Goal: Use online tool/utility: Utilize a website feature to perform a specific function

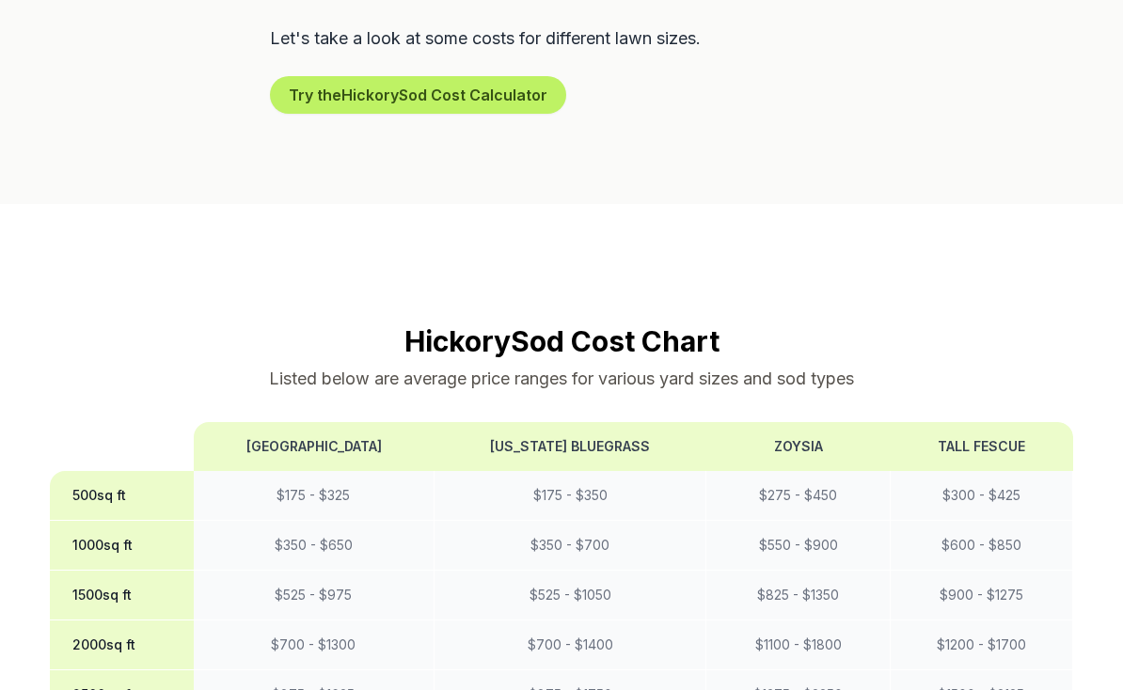
scroll to position [1260, 0]
click at [317, 75] on button "Try the Hickory Sod Cost Calculator" at bounding box center [418, 94] width 296 height 38
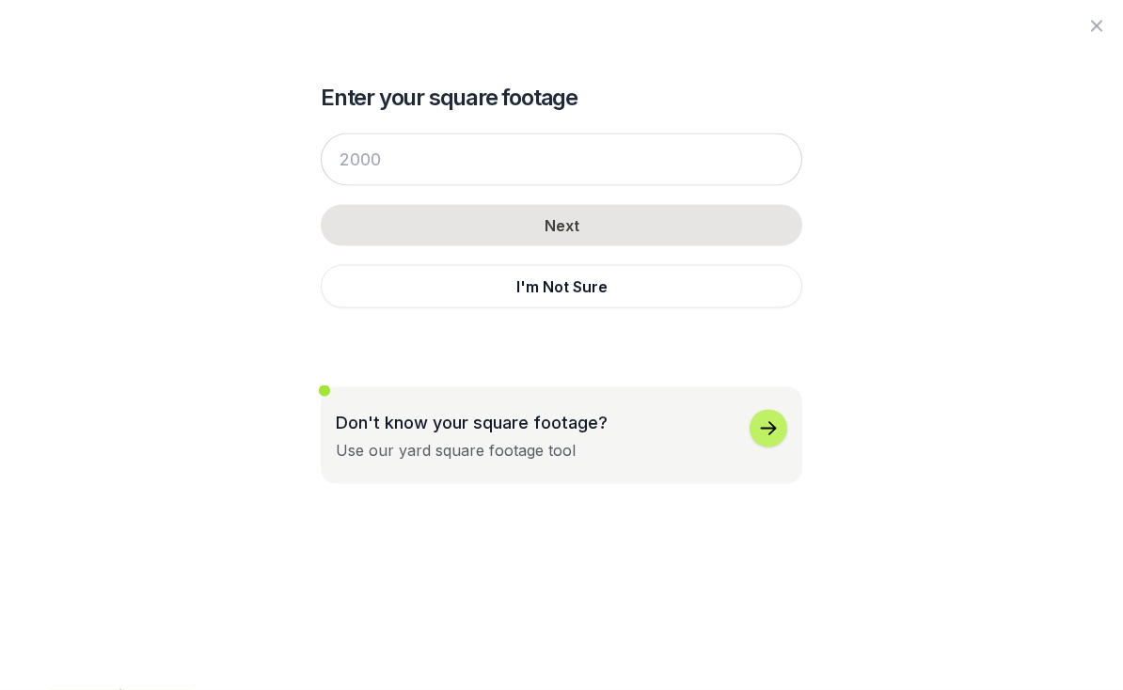
scroll to position [1320, 0]
click at [763, 433] on icon "button" at bounding box center [768, 429] width 23 height 23
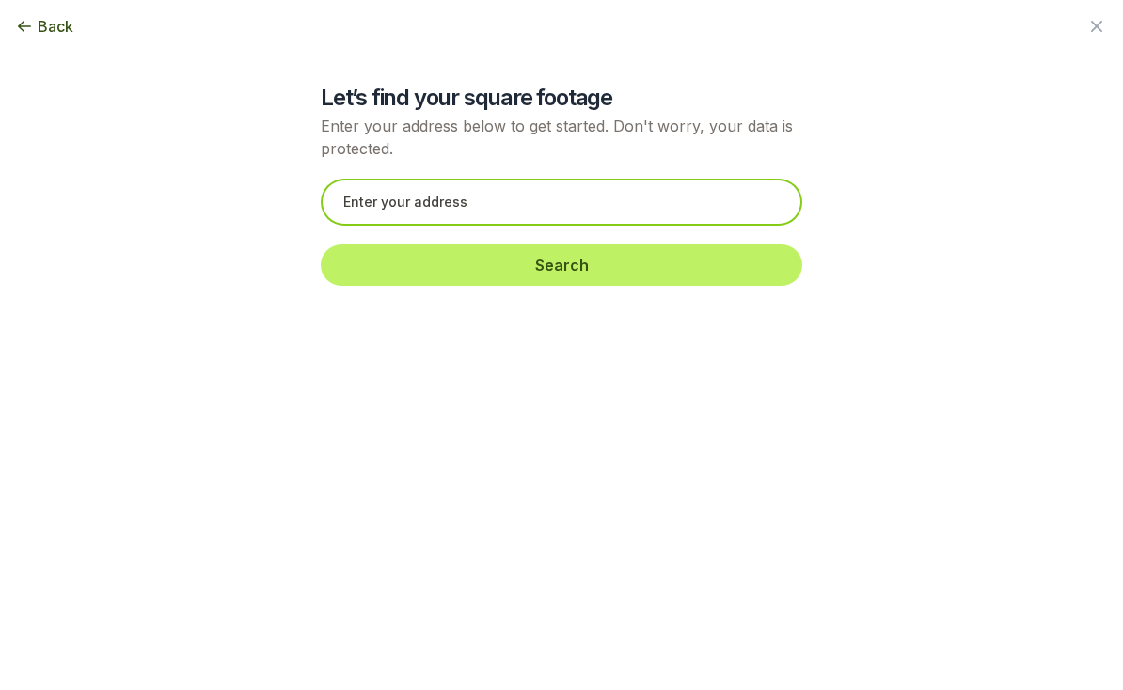
click at [350, 204] on input "text" at bounding box center [561, 202] width 481 height 47
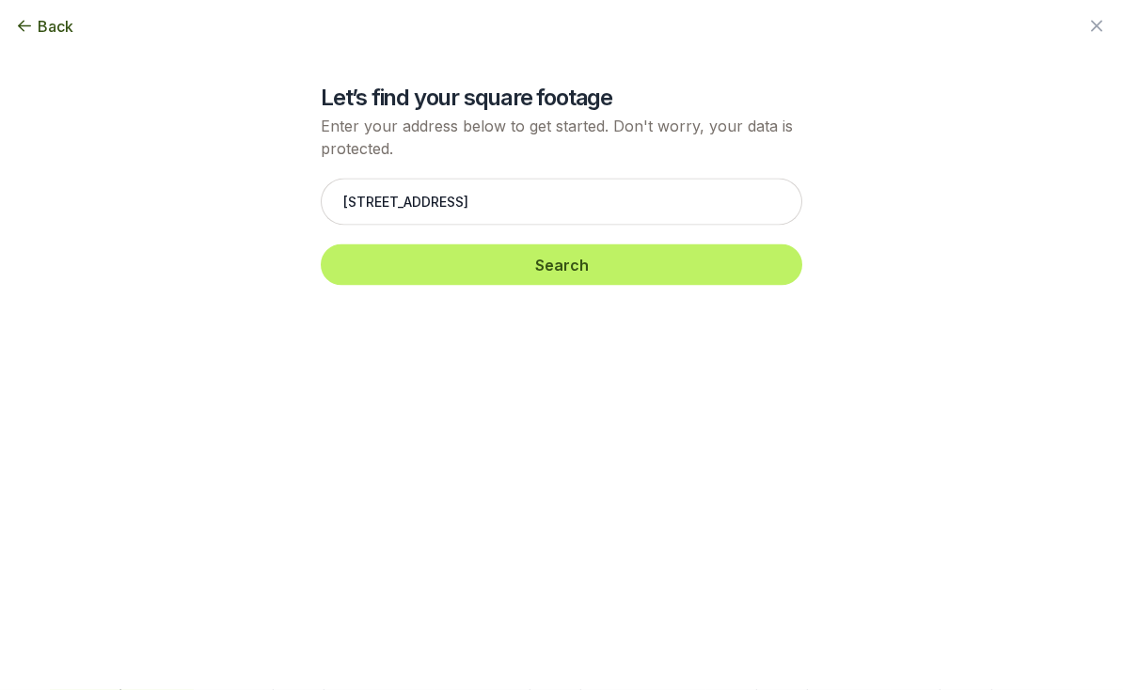
click at [355, 260] on button "Search" at bounding box center [561, 265] width 481 height 41
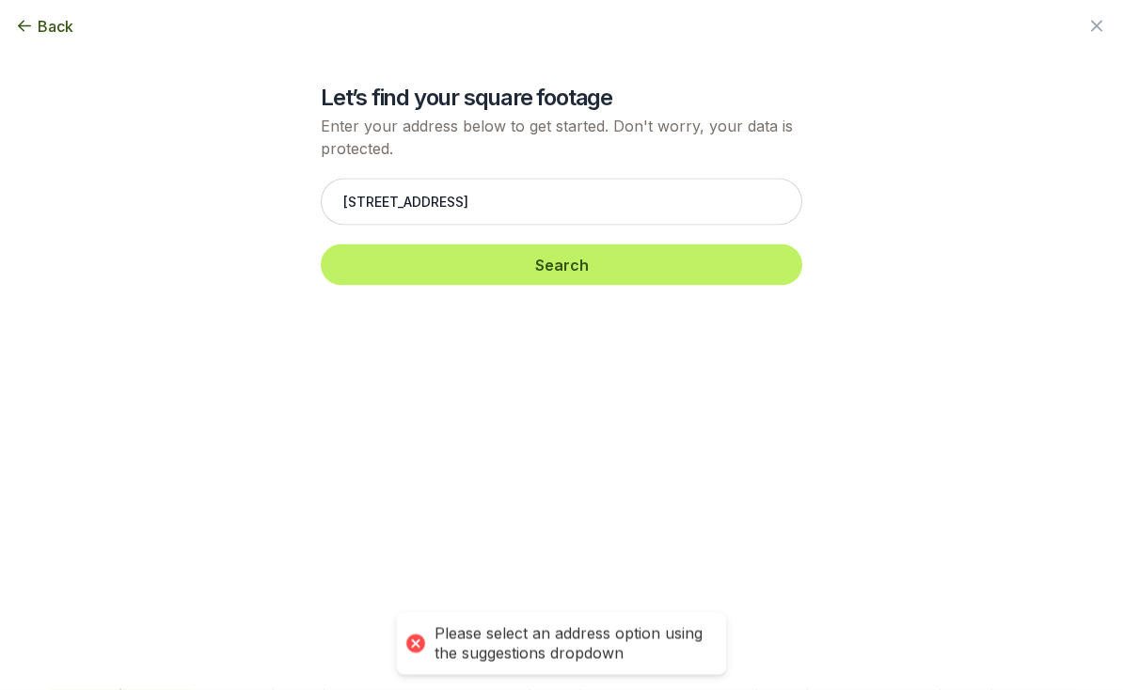
scroll to position [1321, 0]
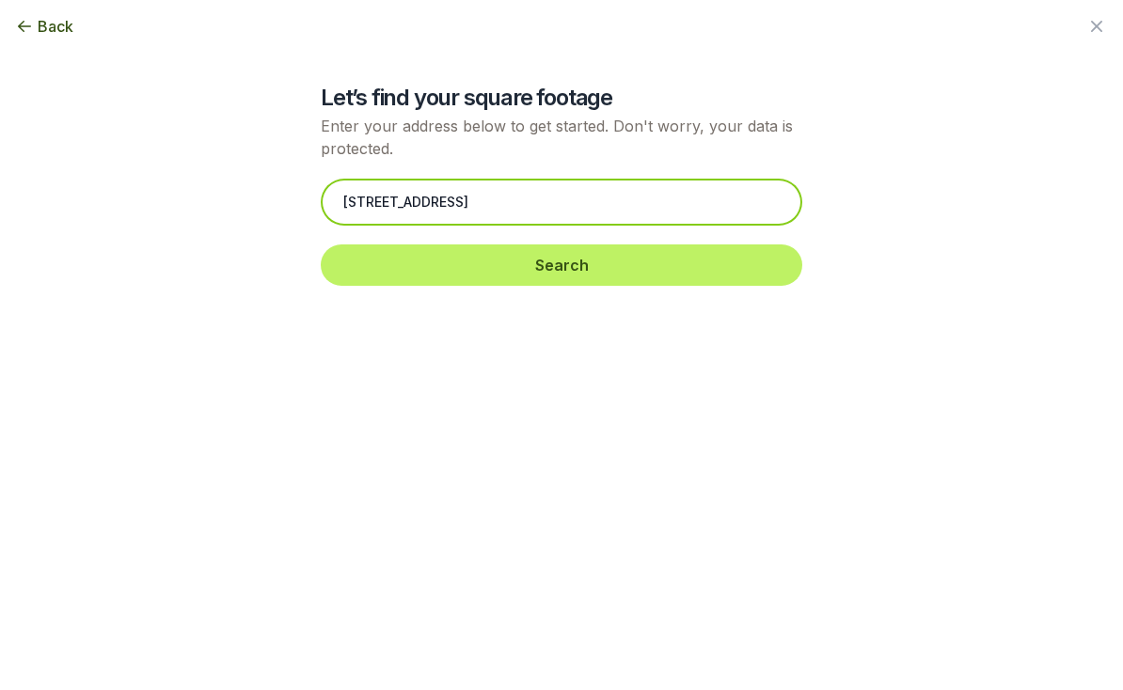
click at [533, 199] on input "[STREET_ADDRESS]" at bounding box center [561, 202] width 481 height 47
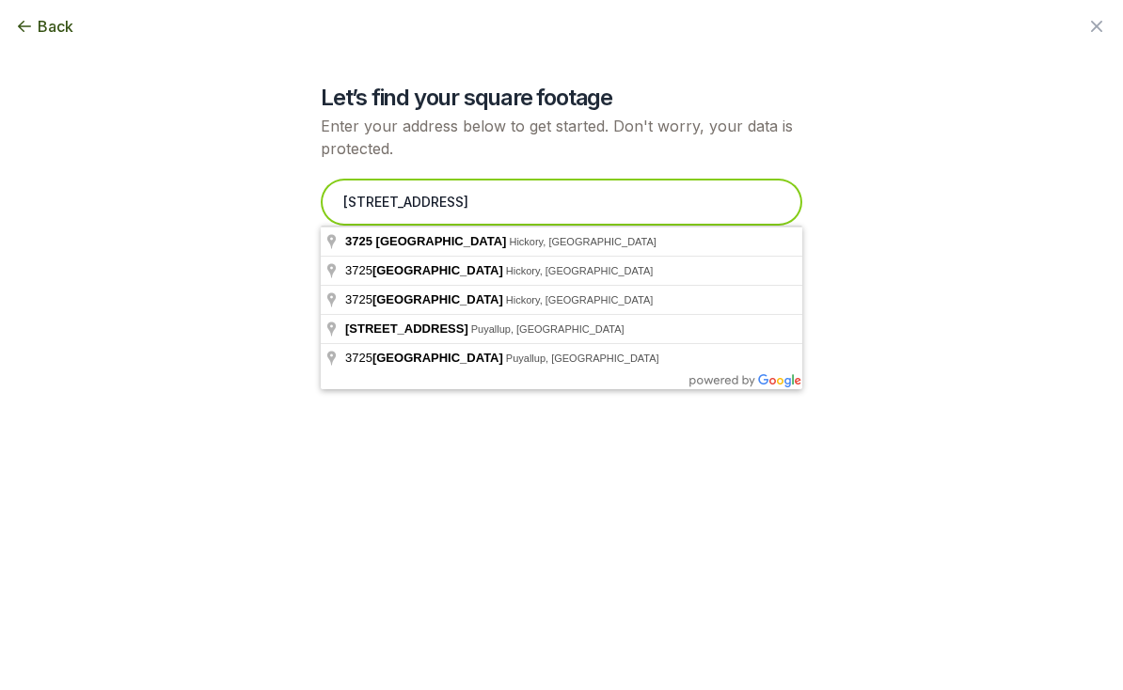
scroll to position [1320, 0]
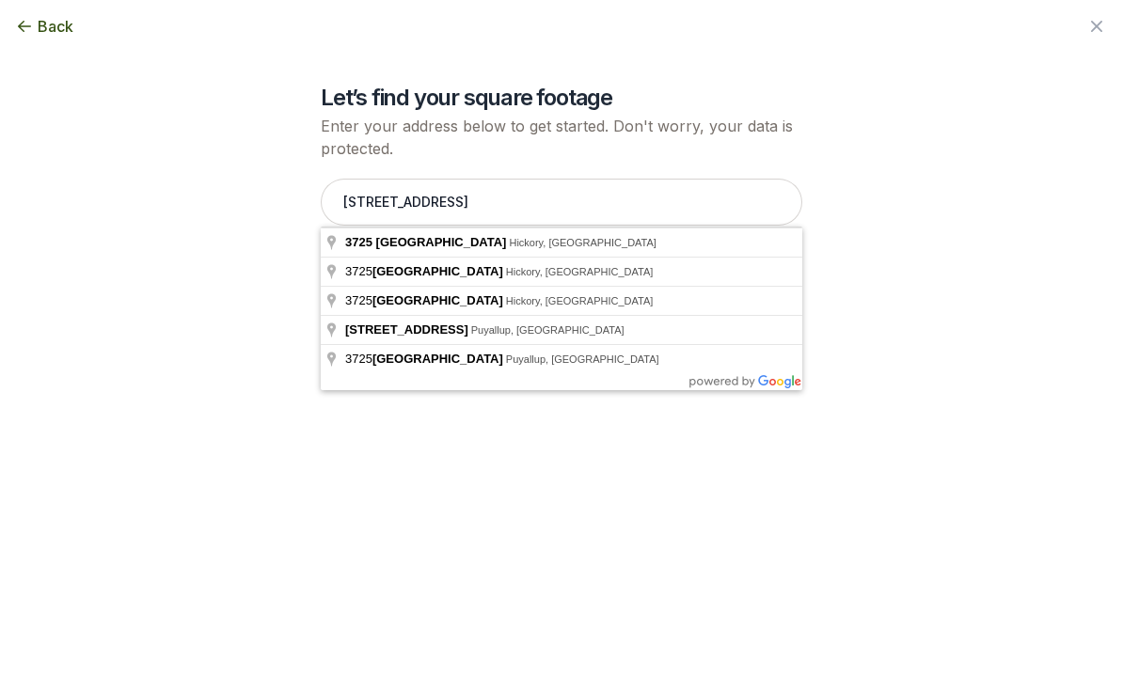
type input "[STREET_ADDRESS]"
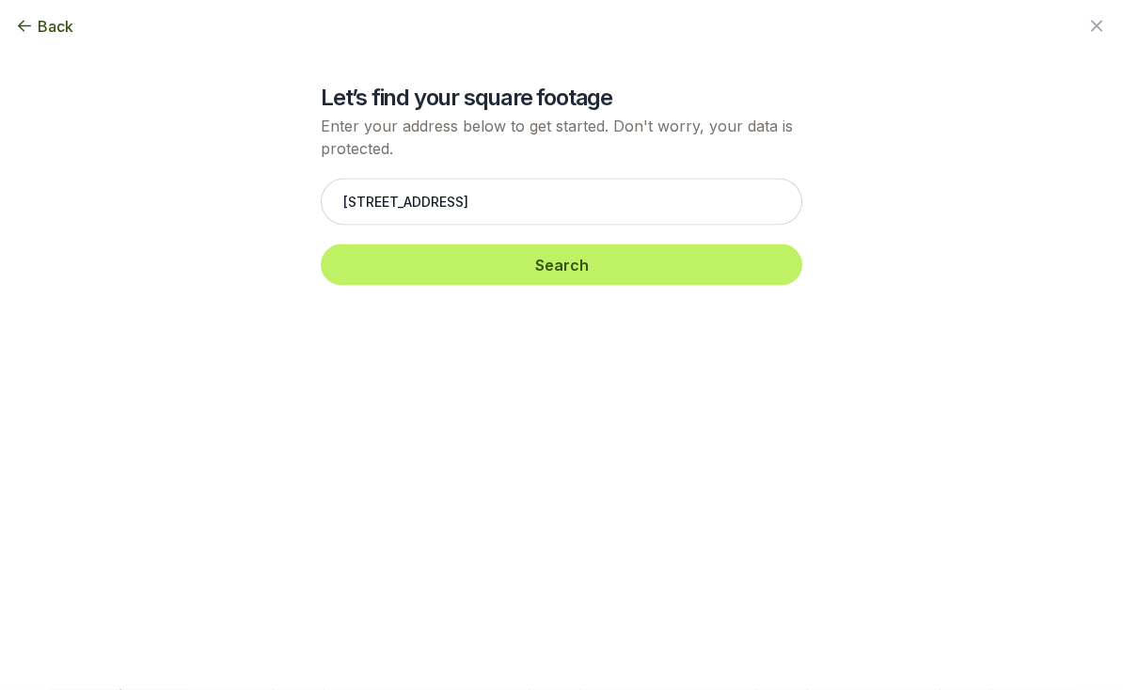
scroll to position [1321, 0]
click at [361, 265] on button "Search" at bounding box center [561, 265] width 481 height 41
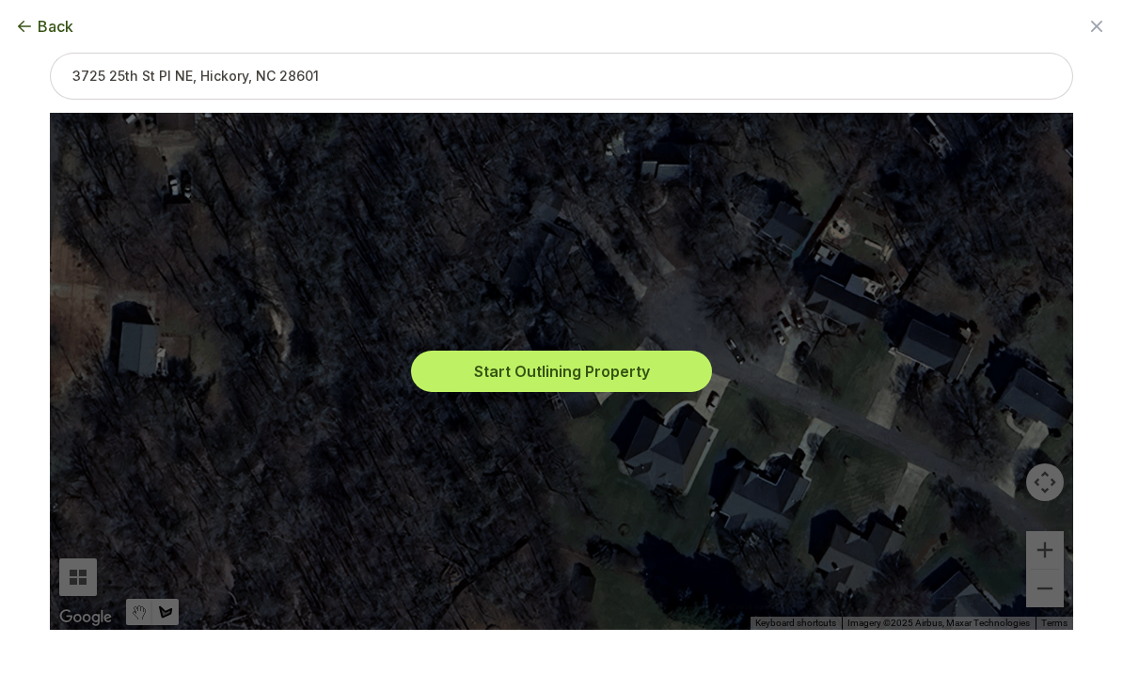
click at [465, 392] on button "Start Outlining Property" at bounding box center [561, 371] width 301 height 41
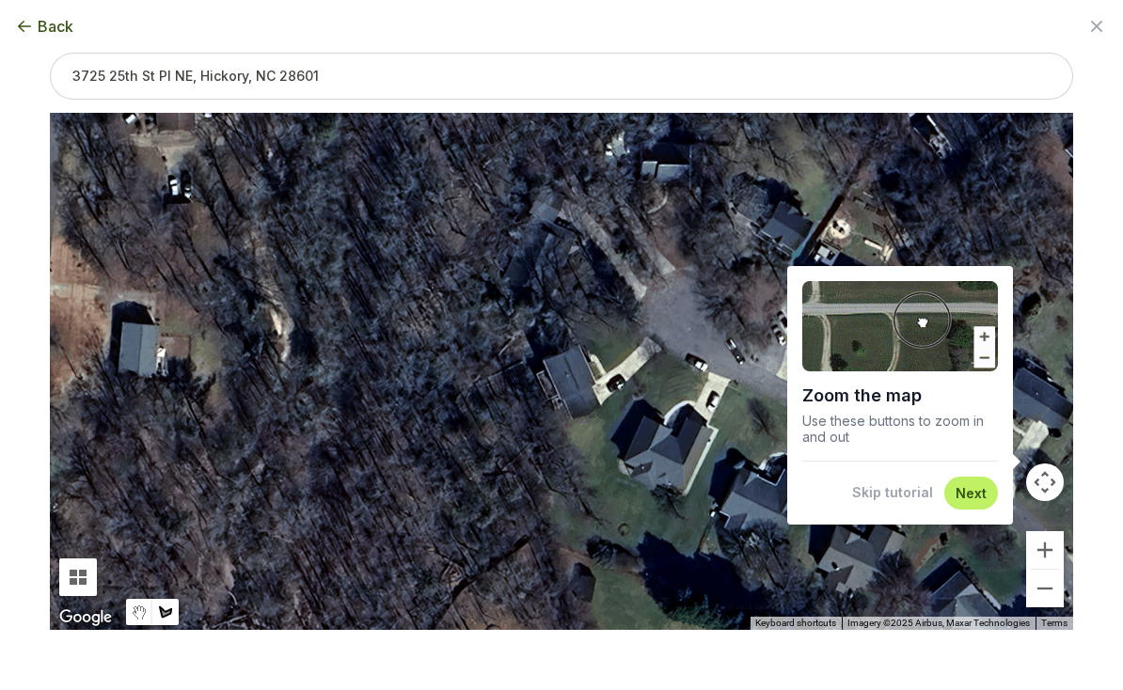
click at [983, 371] on img at bounding box center [900, 326] width 196 height 90
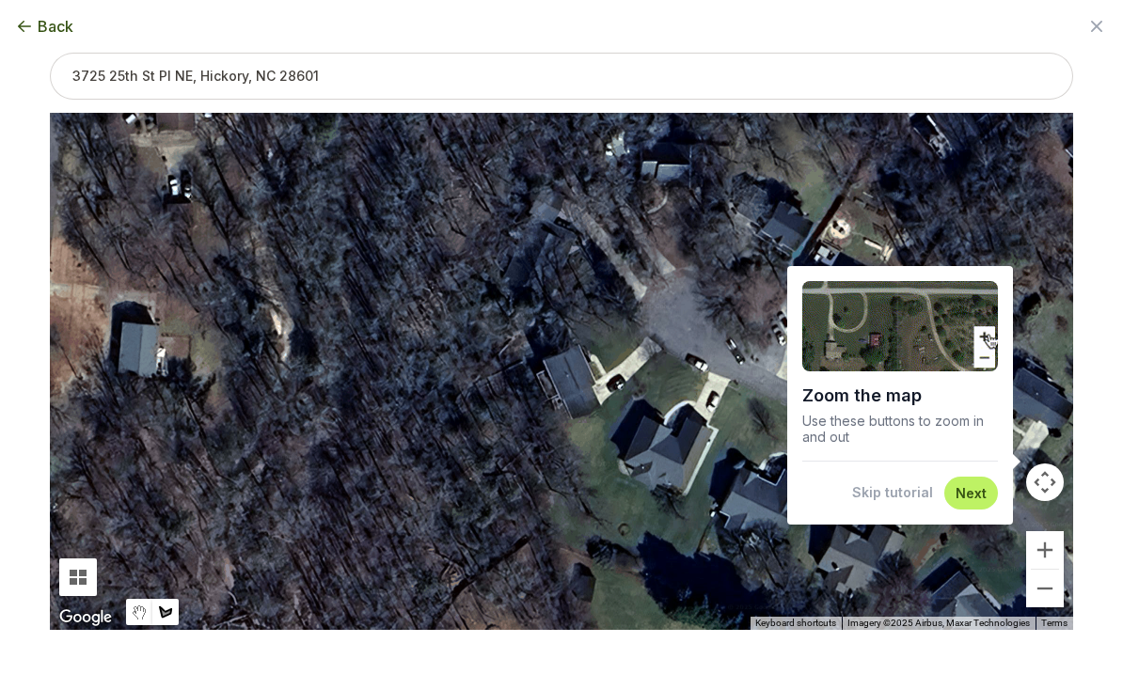
click at [972, 502] on button "Next" at bounding box center [970, 493] width 31 height 18
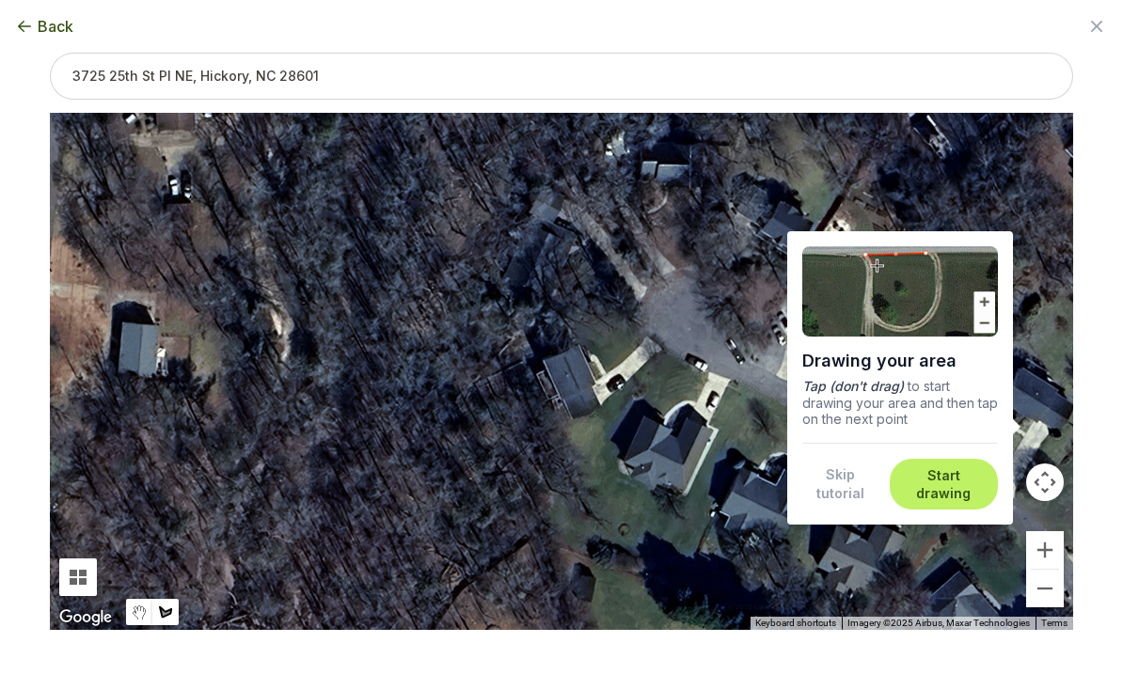
click at [928, 503] on button "Start drawing" at bounding box center [944, 484] width 86 height 37
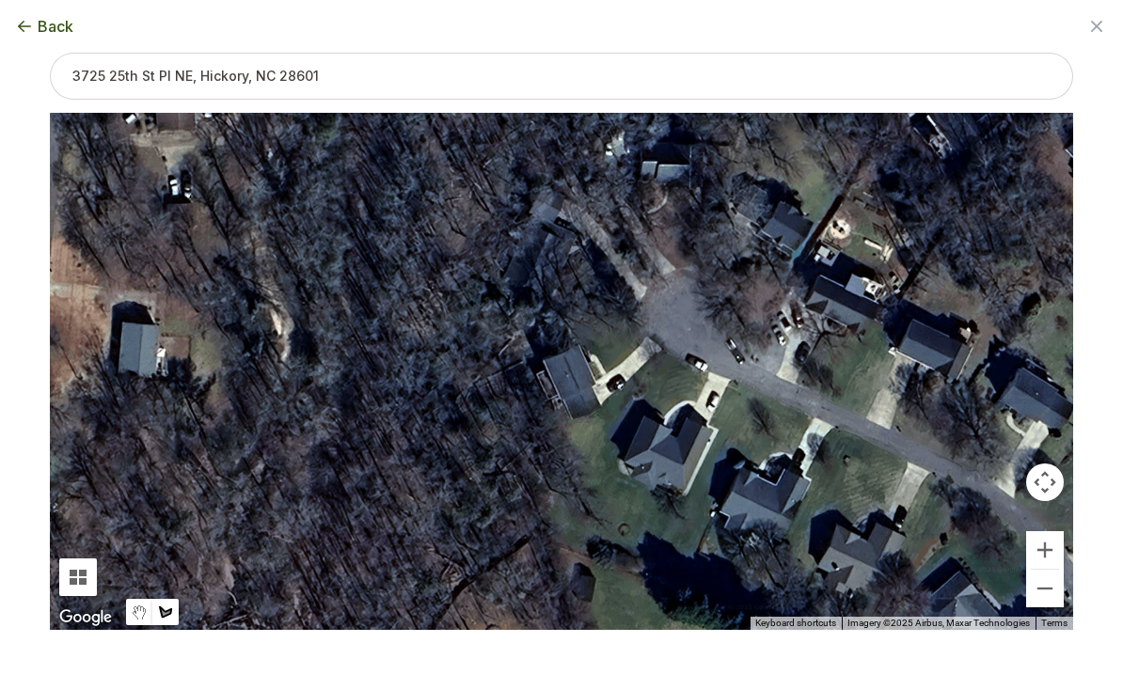
click at [1042, 569] on button "Zoom in" at bounding box center [1045, 550] width 38 height 38
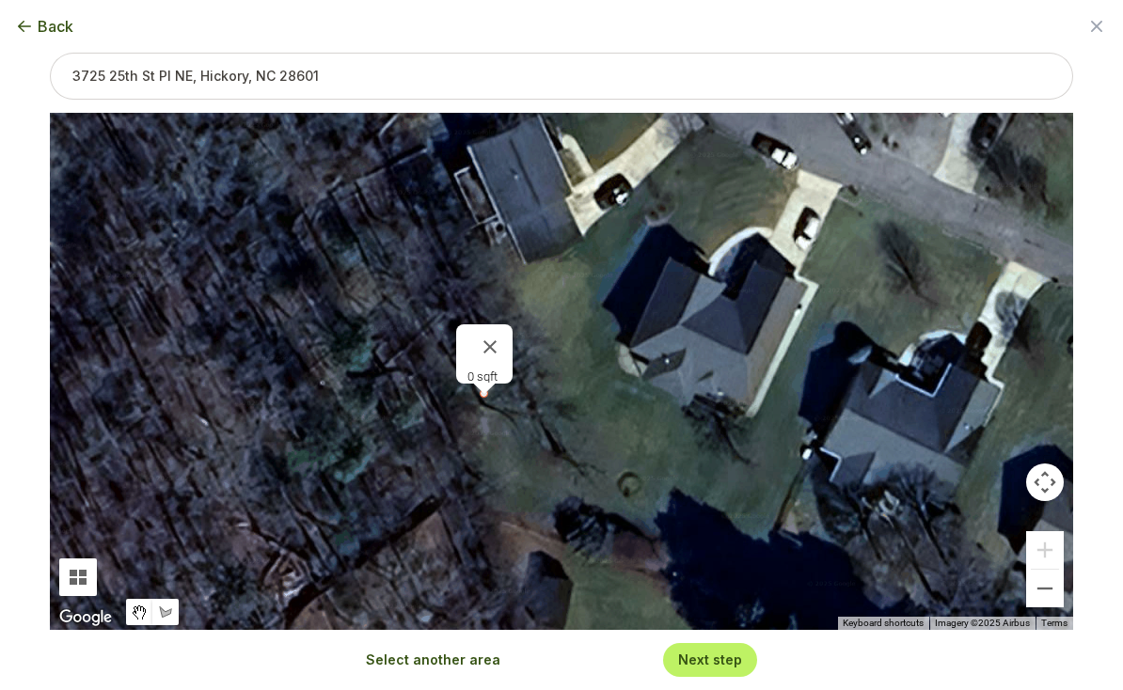
click at [479, 359] on button "Close" at bounding box center [489, 346] width 45 height 45
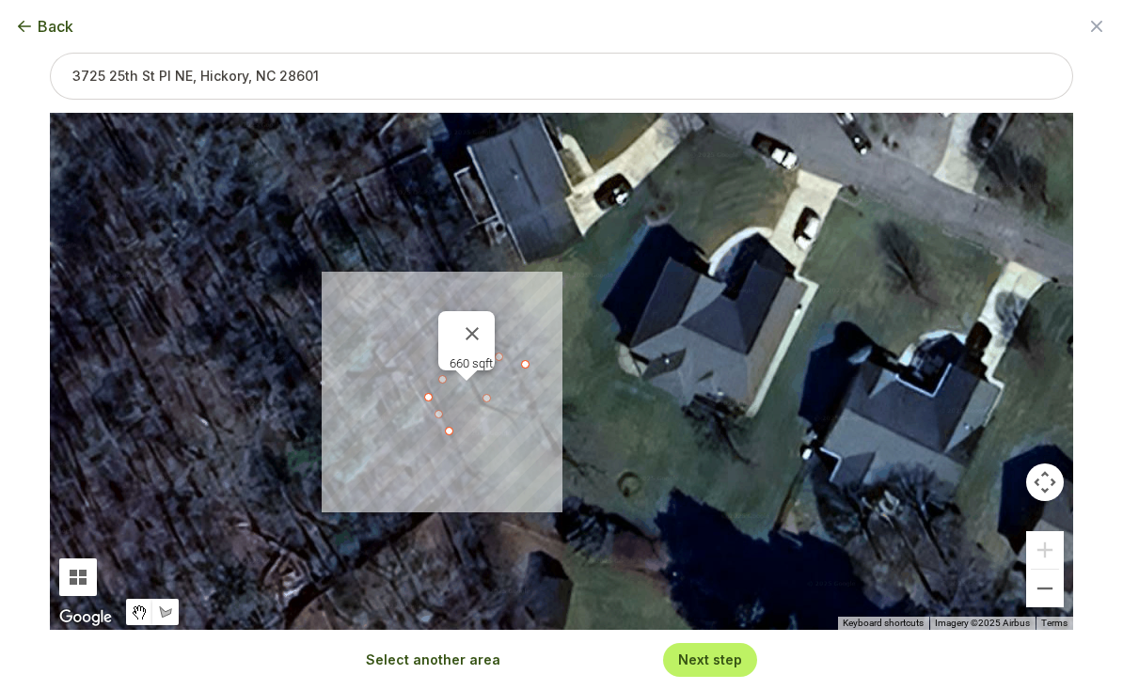
type input "660"
click at [687, 669] on button "Next step" at bounding box center [710, 660] width 64 height 18
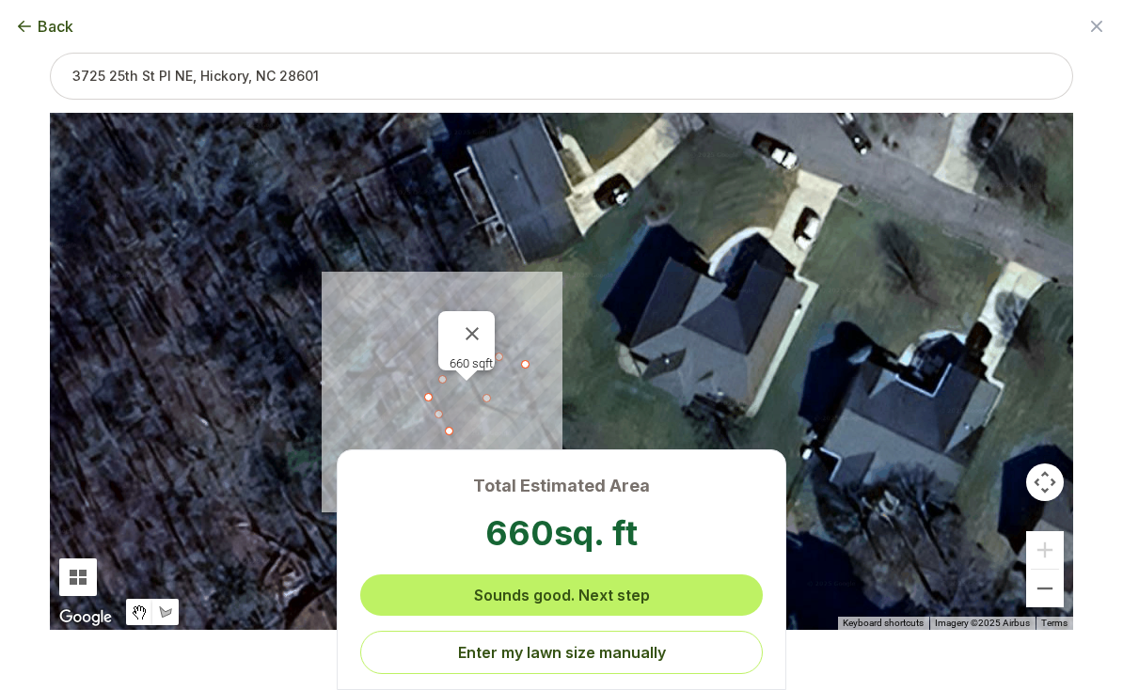
scroll to position [0, 0]
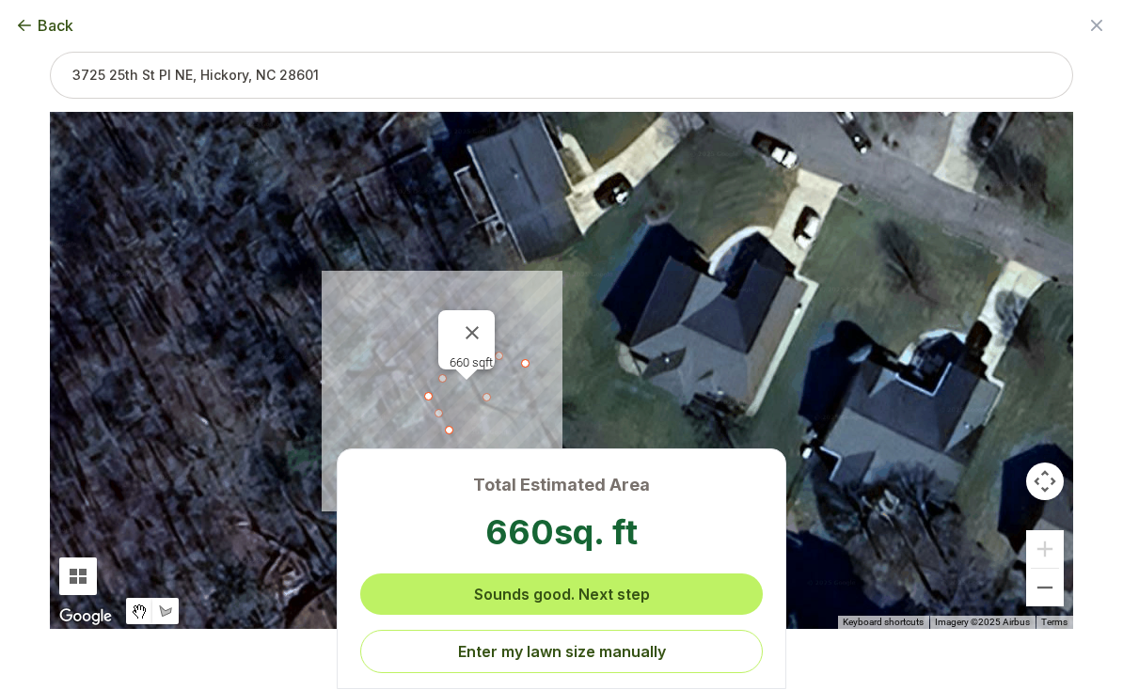
click at [492, 608] on button "Sounds good. Next step" at bounding box center [561, 595] width 403 height 41
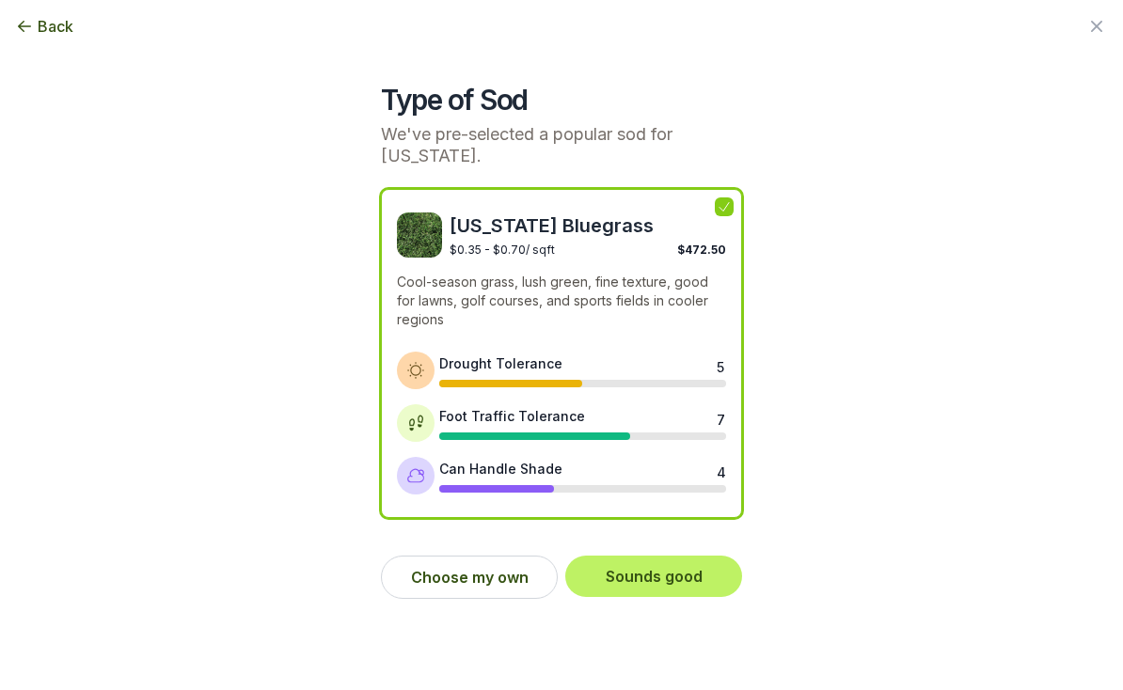
click at [623, 578] on button "Sounds good" at bounding box center [653, 576] width 177 height 41
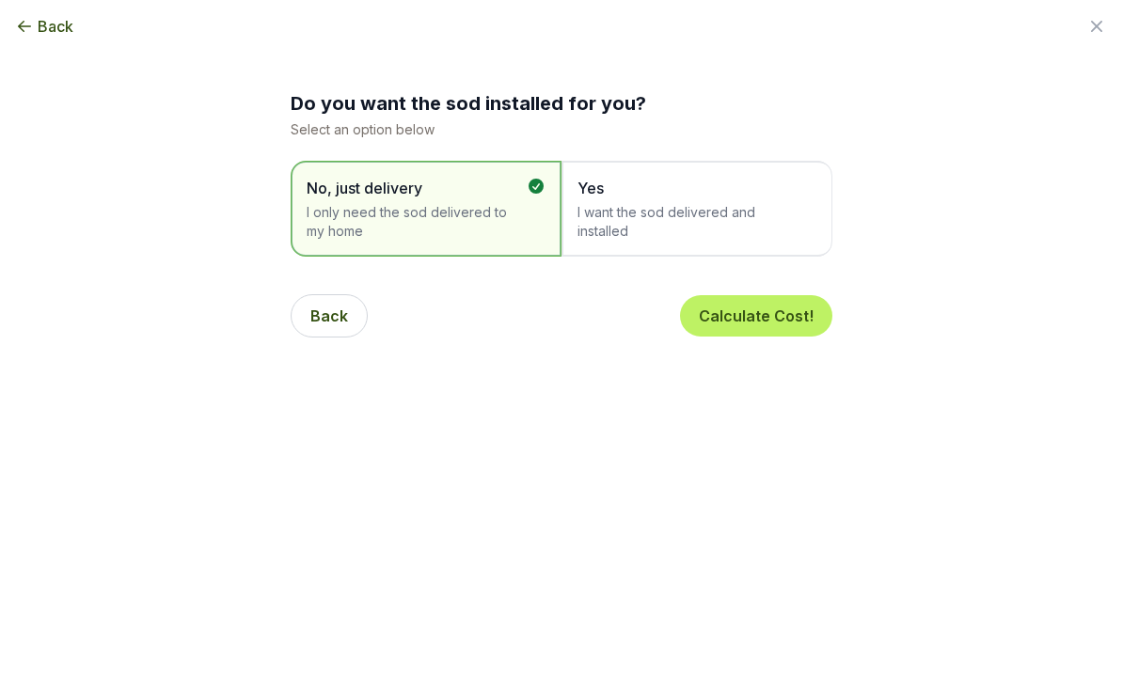
click at [620, 197] on span "Yes" at bounding box center [687, 188] width 220 height 23
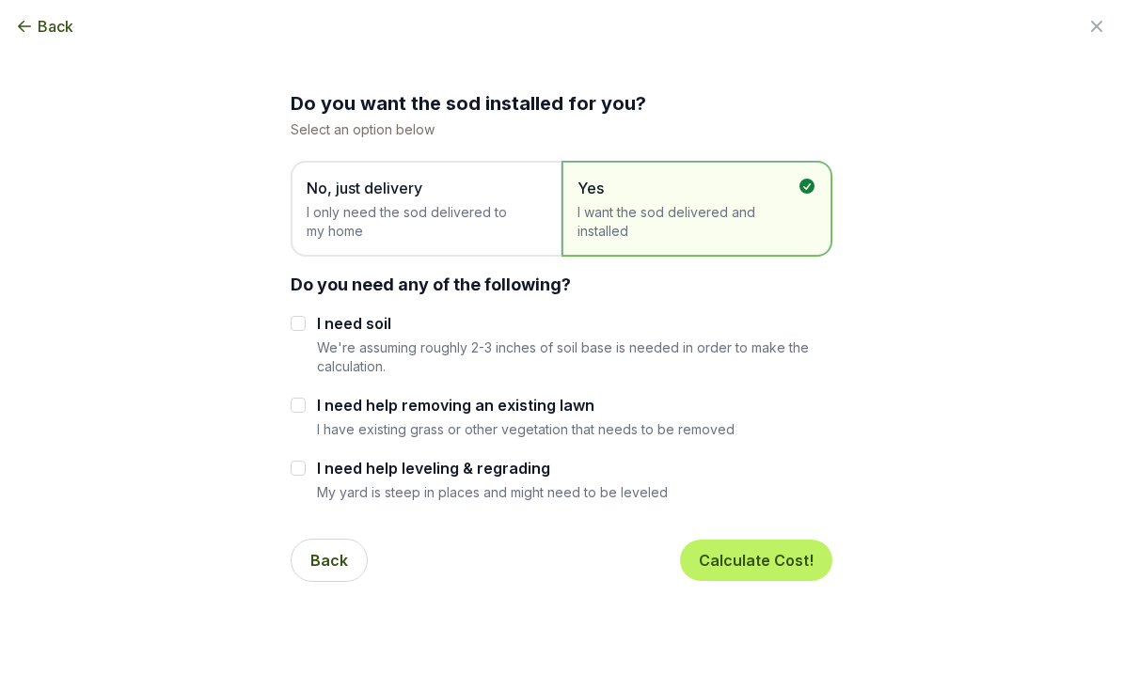
click at [300, 328] on input "I need soil" at bounding box center [298, 323] width 15 height 15
checkbox input "true"
click at [300, 401] on input "I need help removing an existing lawn" at bounding box center [298, 405] width 15 height 15
checkbox input "true"
click at [304, 466] on input "I need help leveling & regrading" at bounding box center [298, 468] width 15 height 15
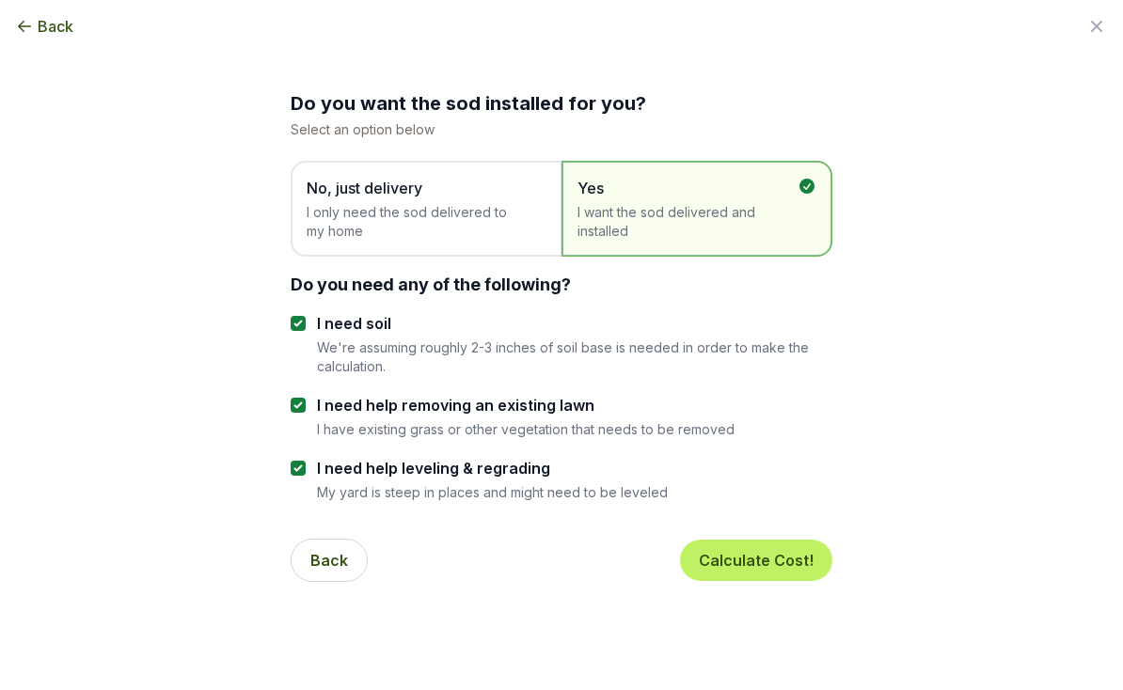
checkbox input "true"
click at [723, 562] on button "Calculate Cost!" at bounding box center [756, 560] width 152 height 41
